Goal: Task Accomplishment & Management: Complete application form

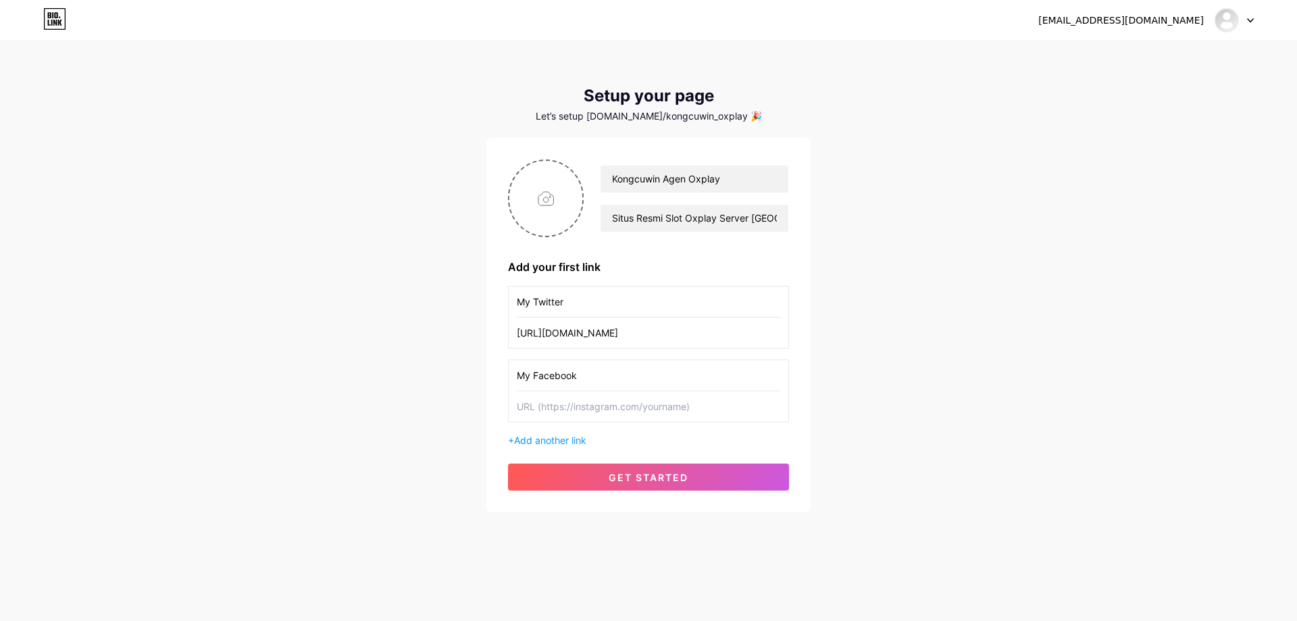
click at [636, 410] on input "text" at bounding box center [648, 406] width 263 height 30
paste input "[URL][DOMAIN_NAME][DOMAIN_NAME]"
type input "[URL][DOMAIN_NAME][DOMAIN_NAME]"
click at [548, 444] on span "Add another link" at bounding box center [550, 439] width 72 height 11
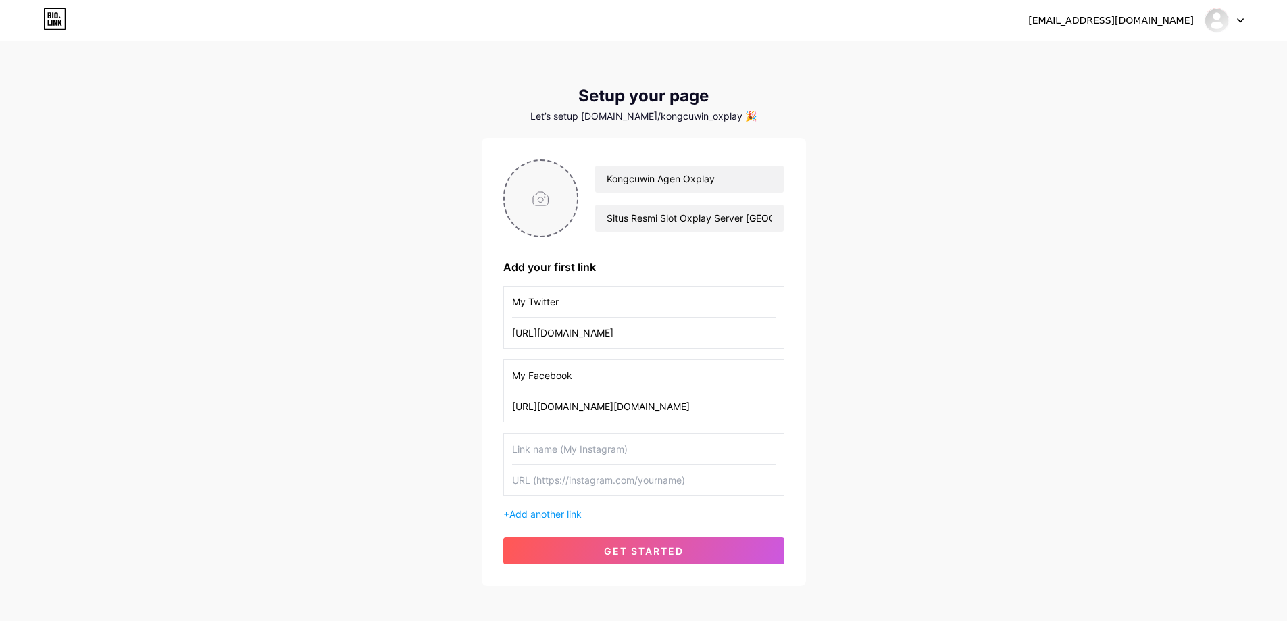
click at [543, 186] on input "file" at bounding box center [541, 198] width 73 height 75
type input "C:\fakepath\529728131_122096132150975024_5337608098643677364_n.jpg"
click at [685, 249] on div "Kongcuwin Agen Oxplay Situs Resmi Slot Oxplay Server [GEOGRAPHIC_DATA] Terperca…" at bounding box center [643, 361] width 281 height 405
click at [611, 453] on input "text" at bounding box center [643, 449] width 263 height 30
click at [557, 515] on span "Add another link" at bounding box center [545, 513] width 72 height 11
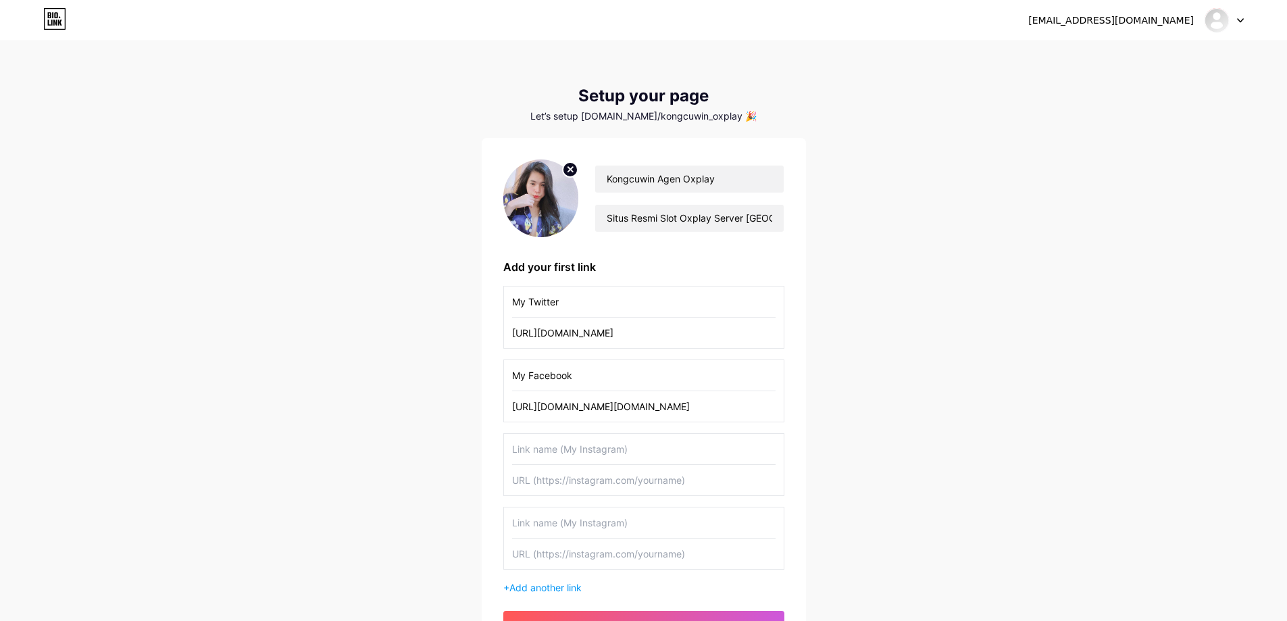
click at [846, 448] on div "[EMAIL_ADDRESS][DOMAIN_NAME] Dashboard Logout Setup your page Let’s setup [DOMA…" at bounding box center [643, 351] width 1287 height 703
click at [645, 449] on input "text" at bounding box center [643, 449] width 263 height 30
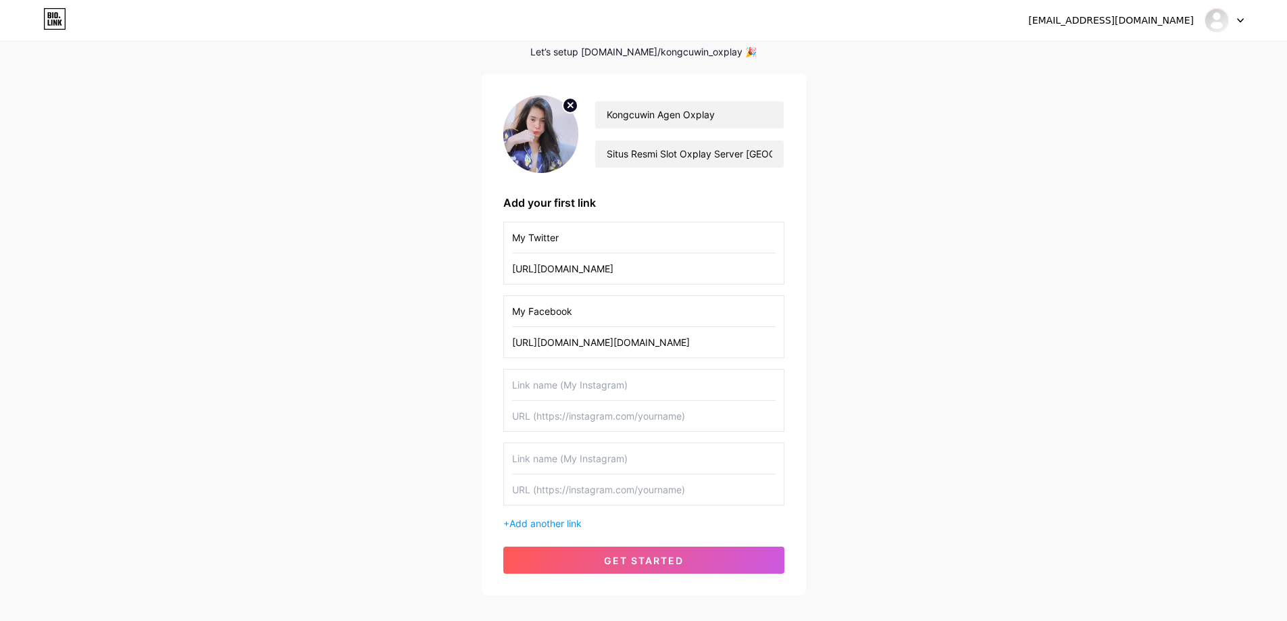
scroll to position [135, 0]
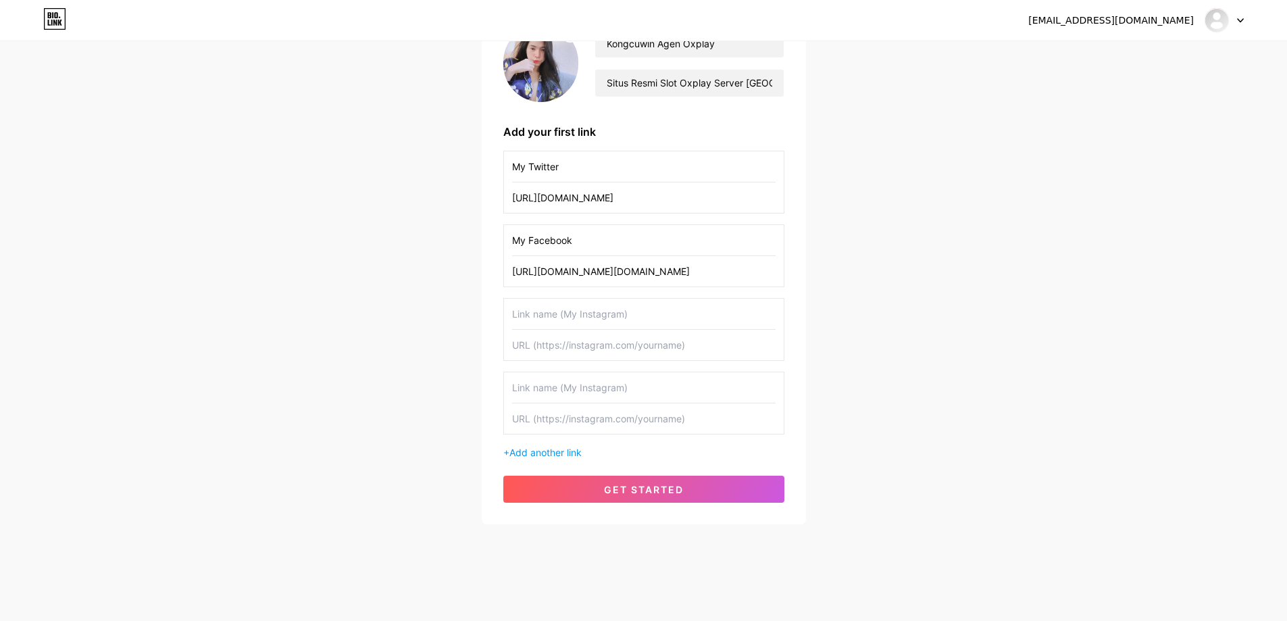
click at [934, 376] on div "[EMAIL_ADDRESS][DOMAIN_NAME] Dashboard Logout Setup your page Let’s setup [DOMA…" at bounding box center [643, 216] width 1287 height 703
